Goal: Task Accomplishment & Management: Complete application form

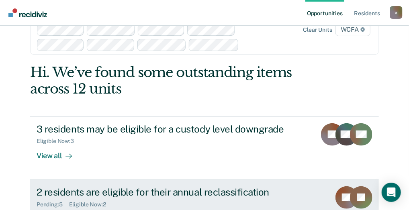
scroll to position [66, 0]
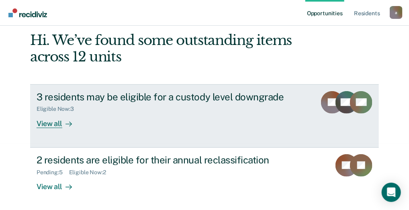
click at [58, 123] on div "View all" at bounding box center [59, 120] width 45 height 16
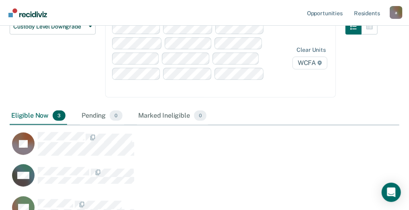
scroll to position [121, 0]
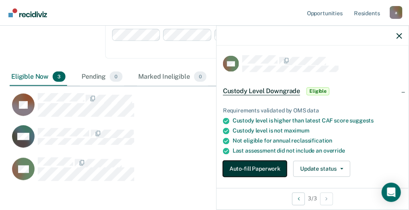
click at [261, 168] on button "Auto-fill Paperwork" at bounding box center [255, 169] width 64 height 16
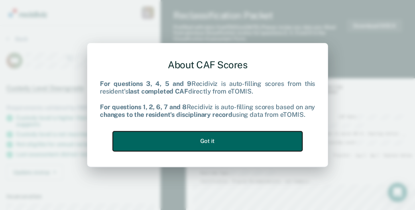
click at [240, 141] on button "Got it" at bounding box center [208, 141] width 190 height 20
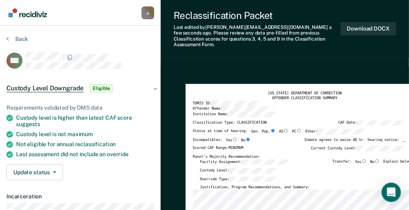
click at [380, 159] on input "No" at bounding box center [376, 161] width 5 height 4
type textarea "x"
radio input "true"
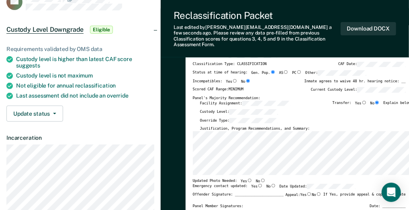
scroll to position [121, 0]
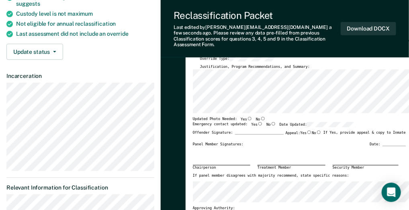
click at [247, 117] on input "Yes" at bounding box center [249, 119] width 5 height 4
type textarea "x"
radio input "true"
click at [258, 122] on input "Yes" at bounding box center [260, 124] width 5 height 4
type textarea "x"
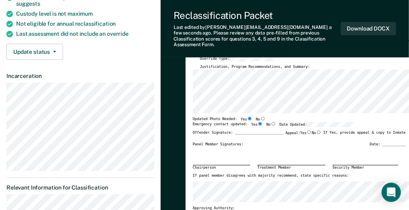
radio input "true"
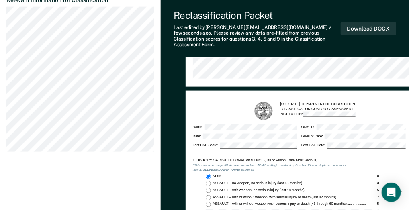
scroll to position [305, 0]
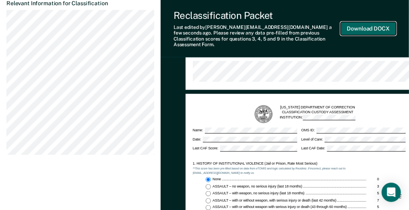
click at [386, 25] on button "Download DOCX" at bounding box center [368, 28] width 55 height 13
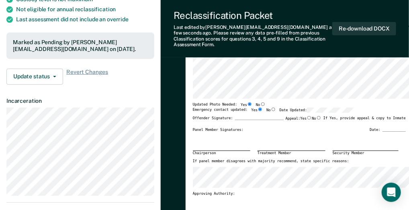
scroll to position [70, 0]
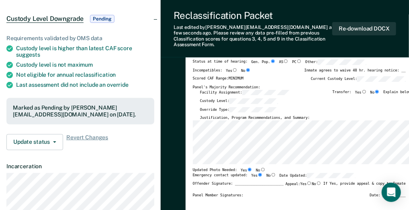
type textarea "x"
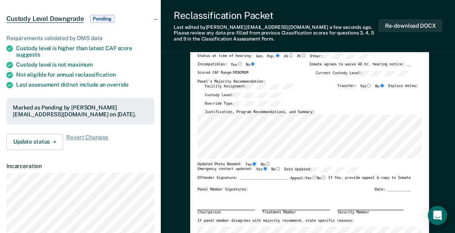
scroll to position [0, 0]
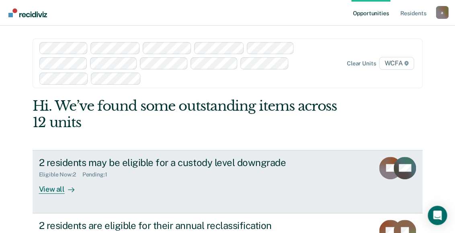
click at [51, 189] on div "View all" at bounding box center [61, 186] width 45 height 16
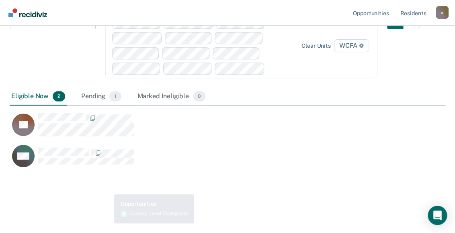
scroll to position [87, 0]
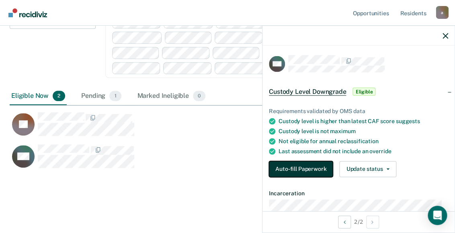
click at [303, 166] on button "Auto-fill Paperwork" at bounding box center [301, 169] width 64 height 16
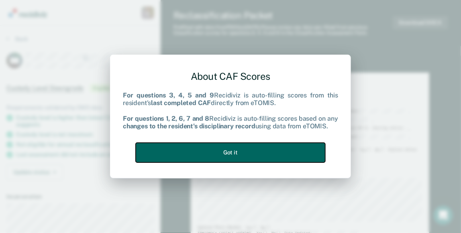
click at [256, 157] on button "Got it" at bounding box center [231, 153] width 190 height 20
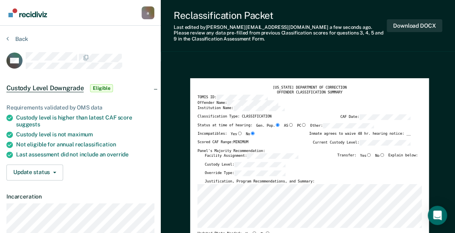
click at [384, 153] on input "No" at bounding box center [381, 155] width 5 height 4
type textarea "x"
radio input "true"
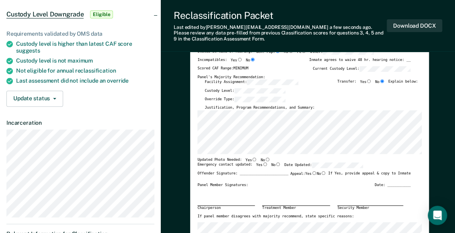
scroll to position [89, 0]
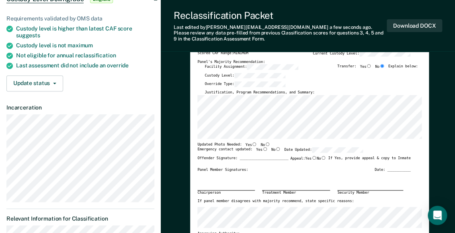
click at [265, 143] on input "No" at bounding box center [267, 145] width 5 height 4
type textarea "x"
radio input "true"
click at [262, 151] on input "Yes" at bounding box center [264, 149] width 5 height 4
type textarea "x"
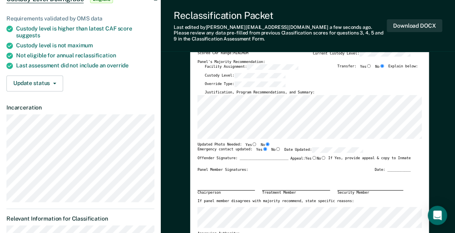
radio input "true"
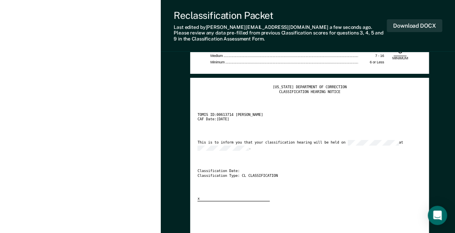
scroll to position [1026, 0]
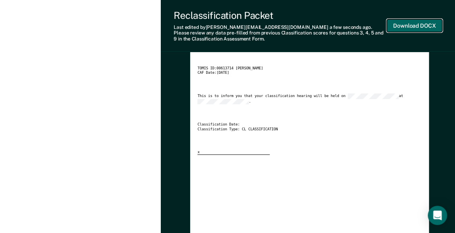
click at [417, 25] on button "Download DOCX" at bounding box center [413, 25] width 55 height 13
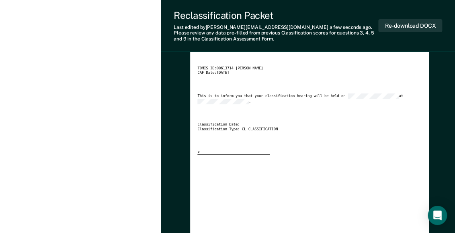
click at [353, 71] on div "TOMIS ID: 00613714 Antonio Mcgary" at bounding box center [303, 68] width 213 height 5
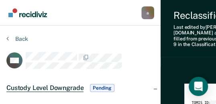
type textarea "x"
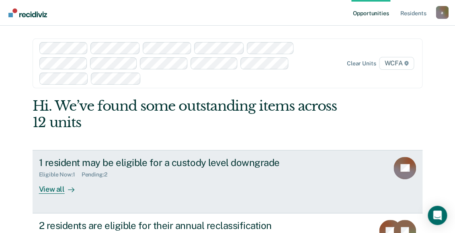
click at [57, 188] on div "View all" at bounding box center [61, 186] width 45 height 16
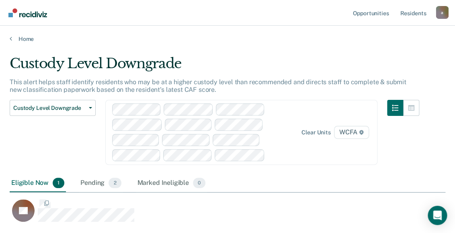
scroll to position [166, 428]
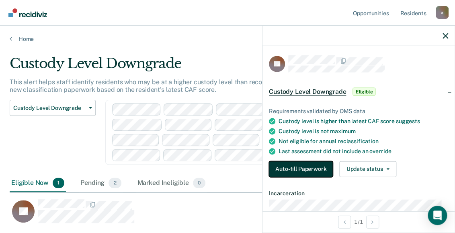
click at [322, 166] on button "Auto-fill Paperwork" at bounding box center [301, 169] width 64 height 16
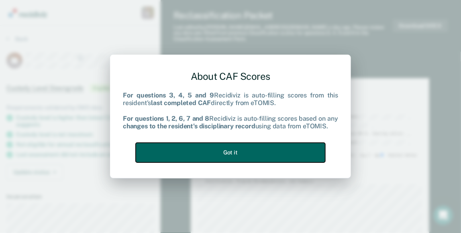
click at [233, 153] on button "Got it" at bounding box center [231, 153] width 190 height 20
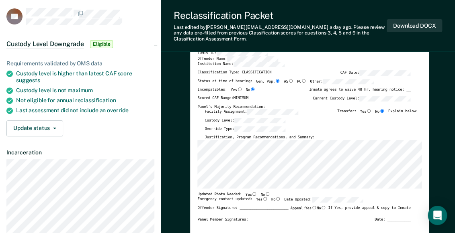
scroll to position [45, 0]
click at [265, 193] on input "No" at bounding box center [267, 194] width 5 height 4
type textarea "x"
radio input "true"
click at [262, 197] on input "Yes" at bounding box center [264, 199] width 5 height 4
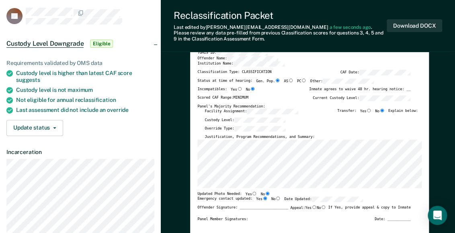
type textarea "x"
radio input "true"
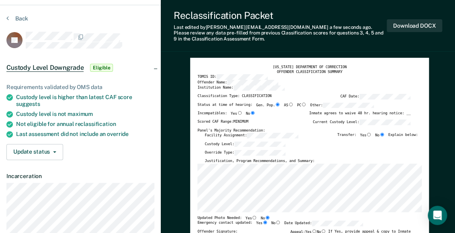
scroll to position [0, 0]
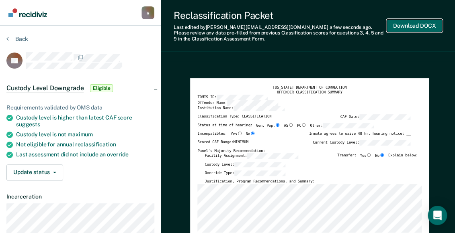
click at [425, 24] on button "Download DOCX" at bounding box center [413, 25] width 55 height 13
type textarea "x"
